Goal: Find specific page/section: Find specific page/section

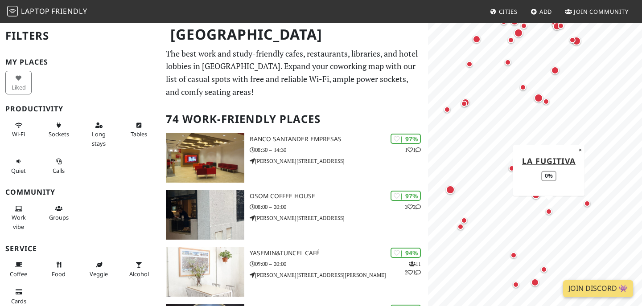
click at [548, 211] on div "Map marker" at bounding box center [549, 212] width 6 height 6
click at [538, 198] on div "Map marker" at bounding box center [536, 195] width 8 height 8
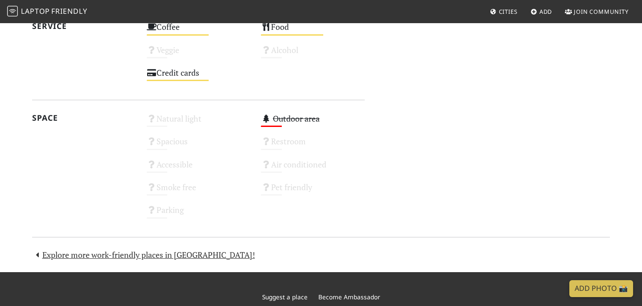
scroll to position [487, 0]
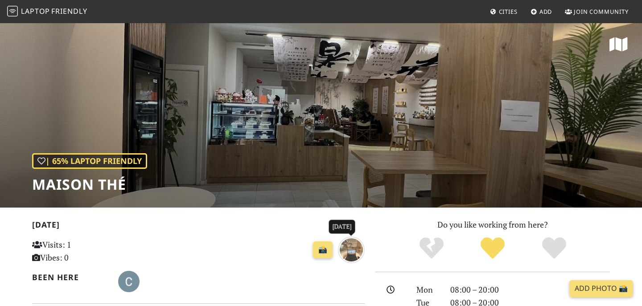
click at [348, 250] on img "6 months ago" at bounding box center [351, 250] width 27 height 27
